Goal: Transaction & Acquisition: Download file/media

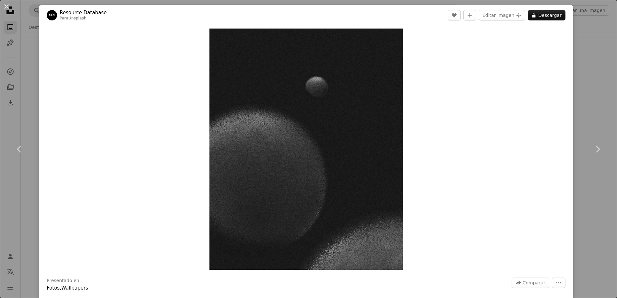
scroll to position [1554, 0]
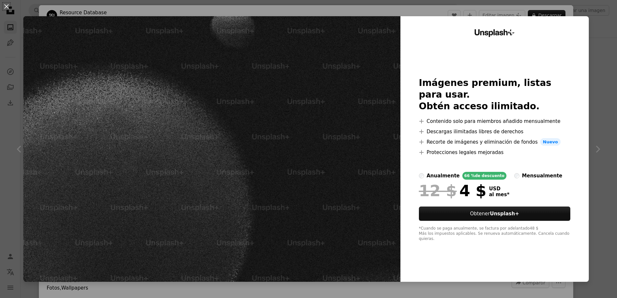
click at [598, 151] on div "An X shape Unsplash+ Imágenes premium, listas para usar. Obtén acceso ilimitado…" at bounding box center [308, 149] width 617 height 298
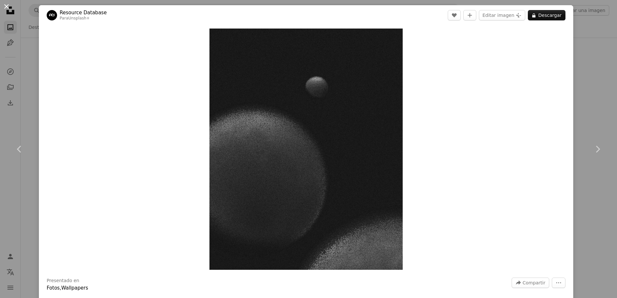
click at [6, 5] on button "An X shape" at bounding box center [7, 7] width 8 height 8
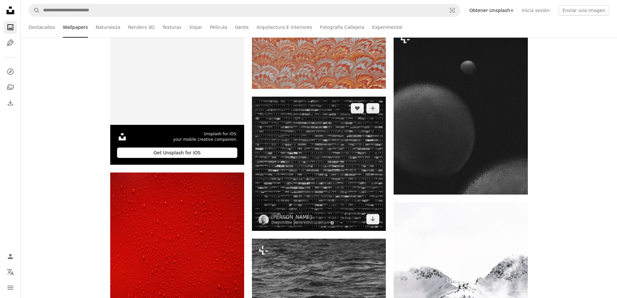
scroll to position [1621, 0]
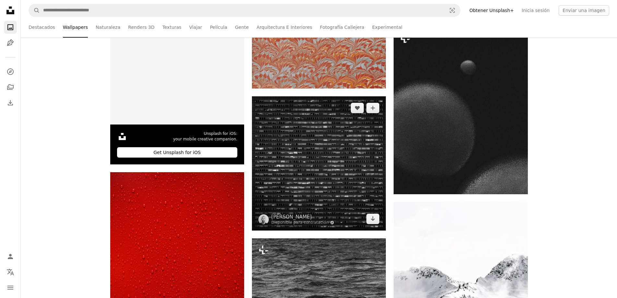
click at [296, 154] on img at bounding box center [319, 163] width 134 height 134
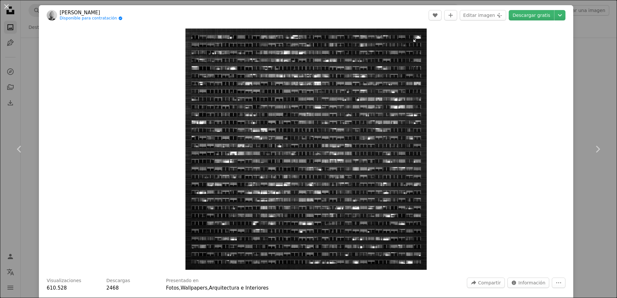
click at [296, 154] on img "Ampliar en esta imagen" at bounding box center [306, 149] width 241 height 241
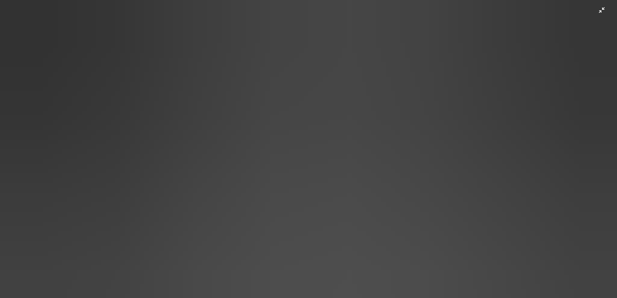
scroll to position [157, 0]
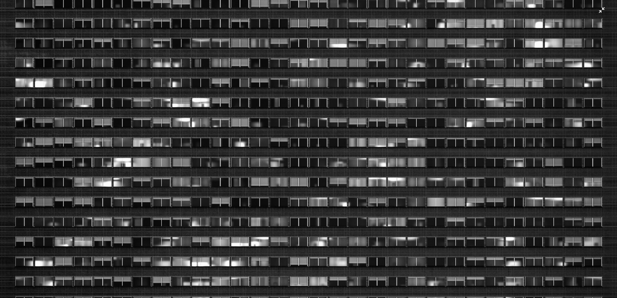
click at [297, 153] on img "Reducir el zoom en esta imagen" at bounding box center [309, 152] width 618 height 618
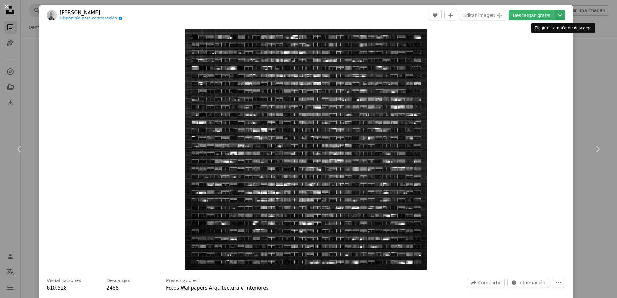
click at [559, 15] on icon "Chevron down" at bounding box center [560, 15] width 10 height 8
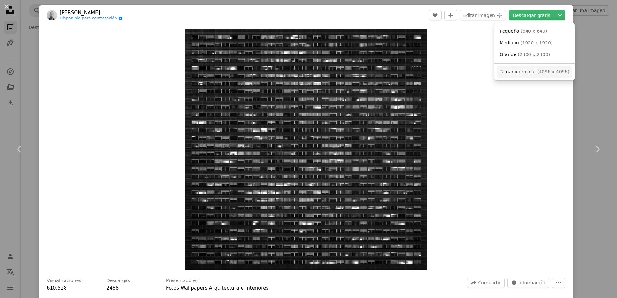
click at [532, 74] on span "Tamaño original ( 4096 x 4096 )" at bounding box center [535, 72] width 70 height 6
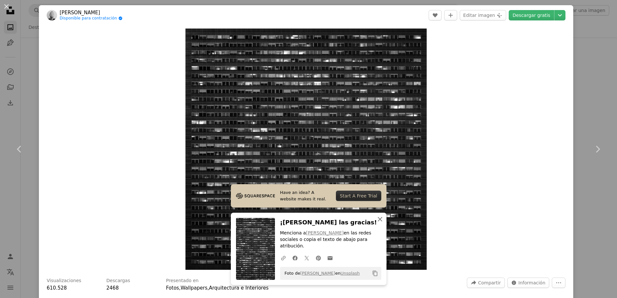
click at [379, 223] on icon "An X shape" at bounding box center [380, 219] width 8 height 8
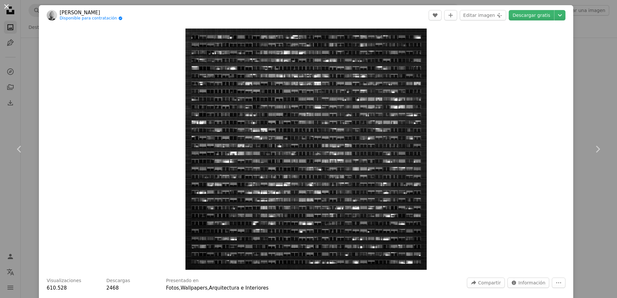
click at [5, 8] on button "An X shape" at bounding box center [7, 7] width 8 height 8
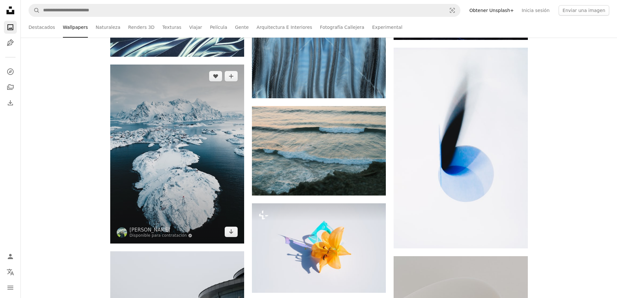
scroll to position [5621, 0]
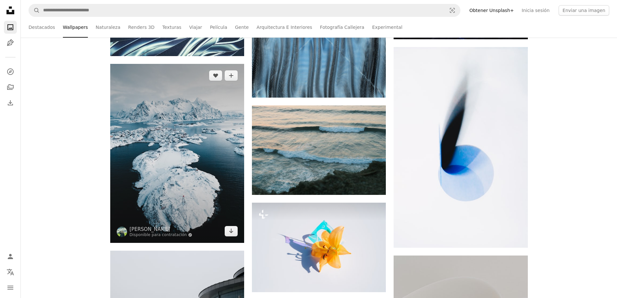
click at [130, 123] on img at bounding box center [177, 153] width 134 height 179
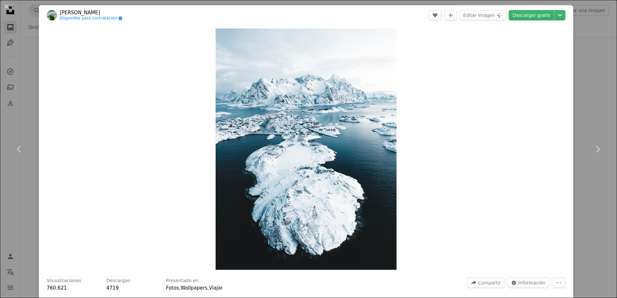
click at [302, 128] on img "Ampliar en esta imagen" at bounding box center [306, 149] width 181 height 241
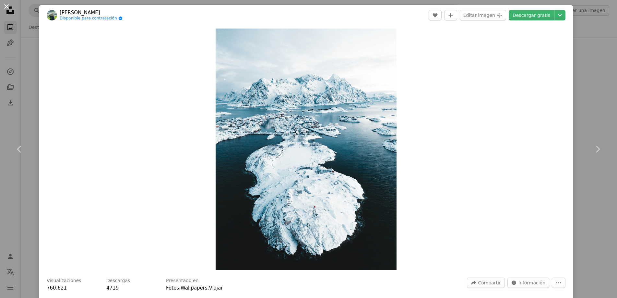
click at [6, 8] on button "An X shape" at bounding box center [7, 7] width 8 height 8
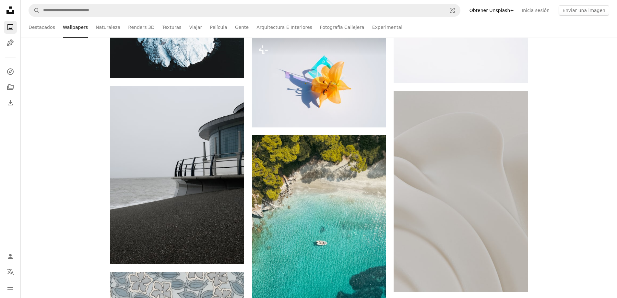
scroll to position [5786, 0]
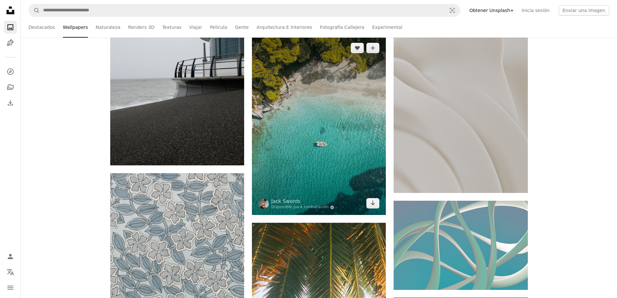
click at [318, 125] on img at bounding box center [319, 125] width 134 height 179
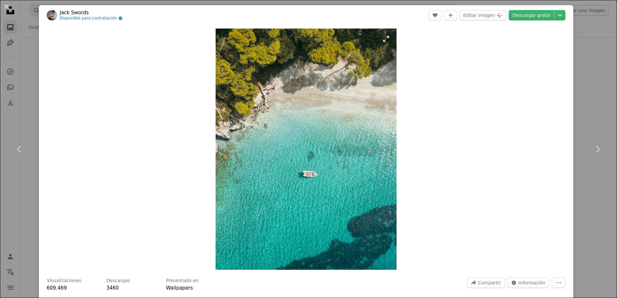
click at [334, 160] on img "Ampliar en esta imagen" at bounding box center [306, 149] width 181 height 241
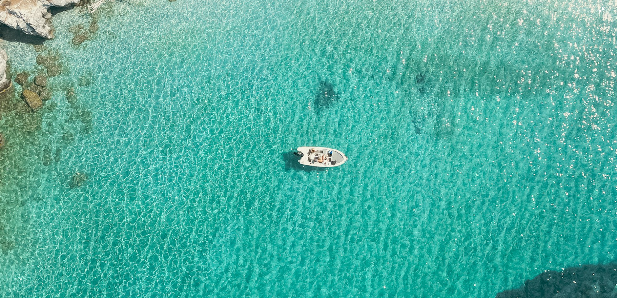
scroll to position [339, 0]
click at [325, 140] on img "Reducir el zoom en esta imagen" at bounding box center [309, 73] width 618 height 824
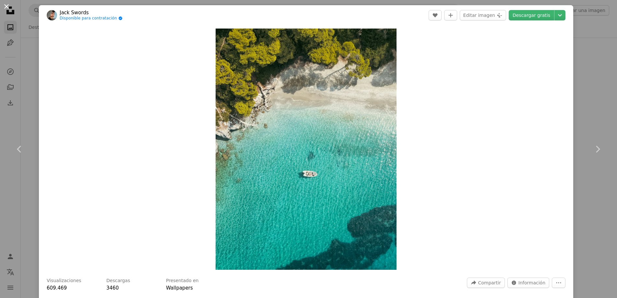
click at [4, 6] on button "An X shape" at bounding box center [7, 7] width 8 height 8
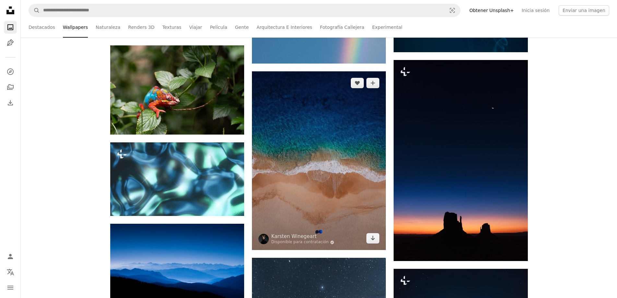
scroll to position [6612, 0]
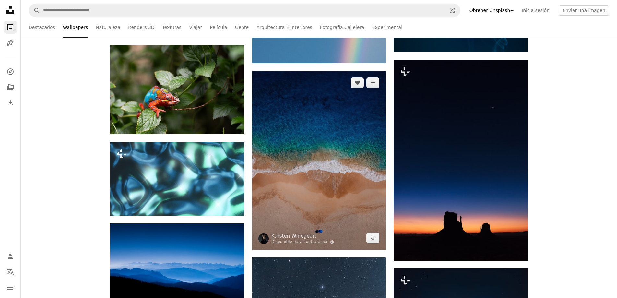
click at [308, 181] on img at bounding box center [319, 160] width 134 height 179
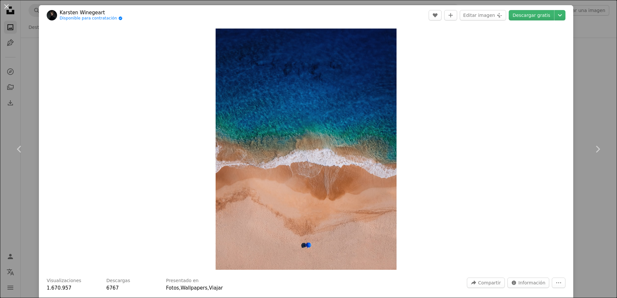
click at [308, 181] on img "Ampliar en esta imagen" at bounding box center [306, 149] width 181 height 241
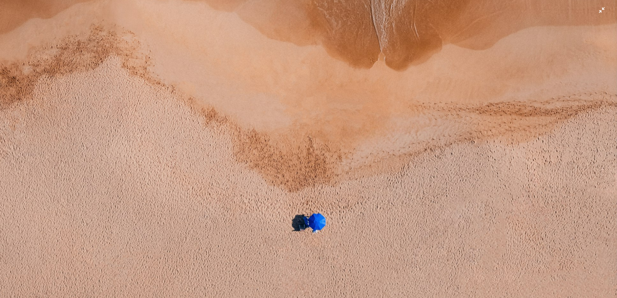
scroll to position [518, 0]
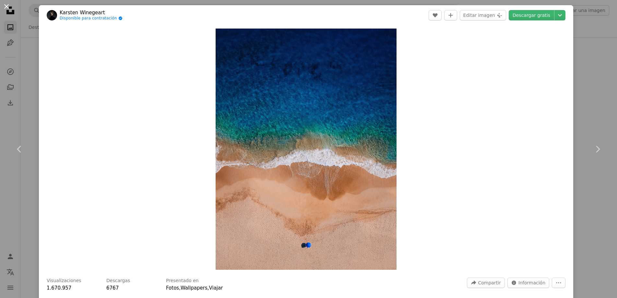
click at [6, 7] on button "An X shape" at bounding box center [7, 7] width 8 height 8
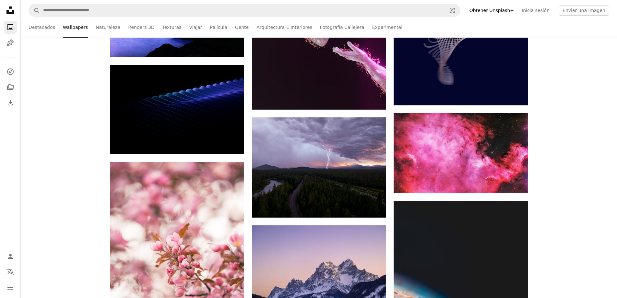
scroll to position [7175, 0]
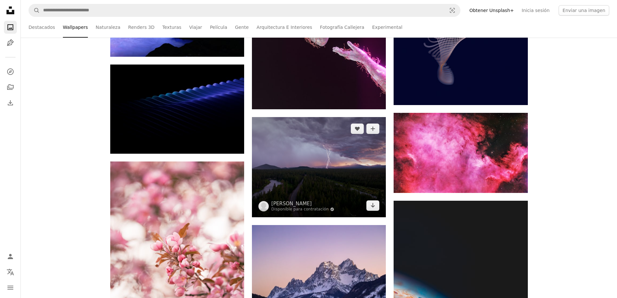
click at [304, 165] on img at bounding box center [319, 167] width 134 height 100
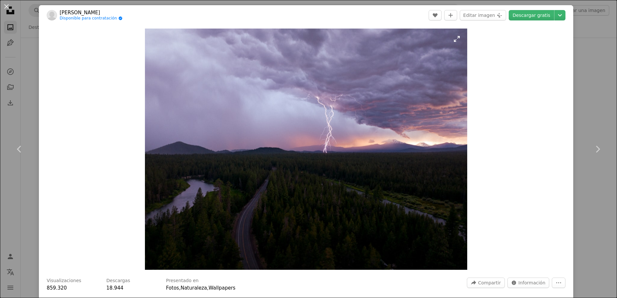
click at [323, 148] on img "Ampliar en esta imagen" at bounding box center [306, 149] width 322 height 241
